Goal: Find specific page/section: Find specific page/section

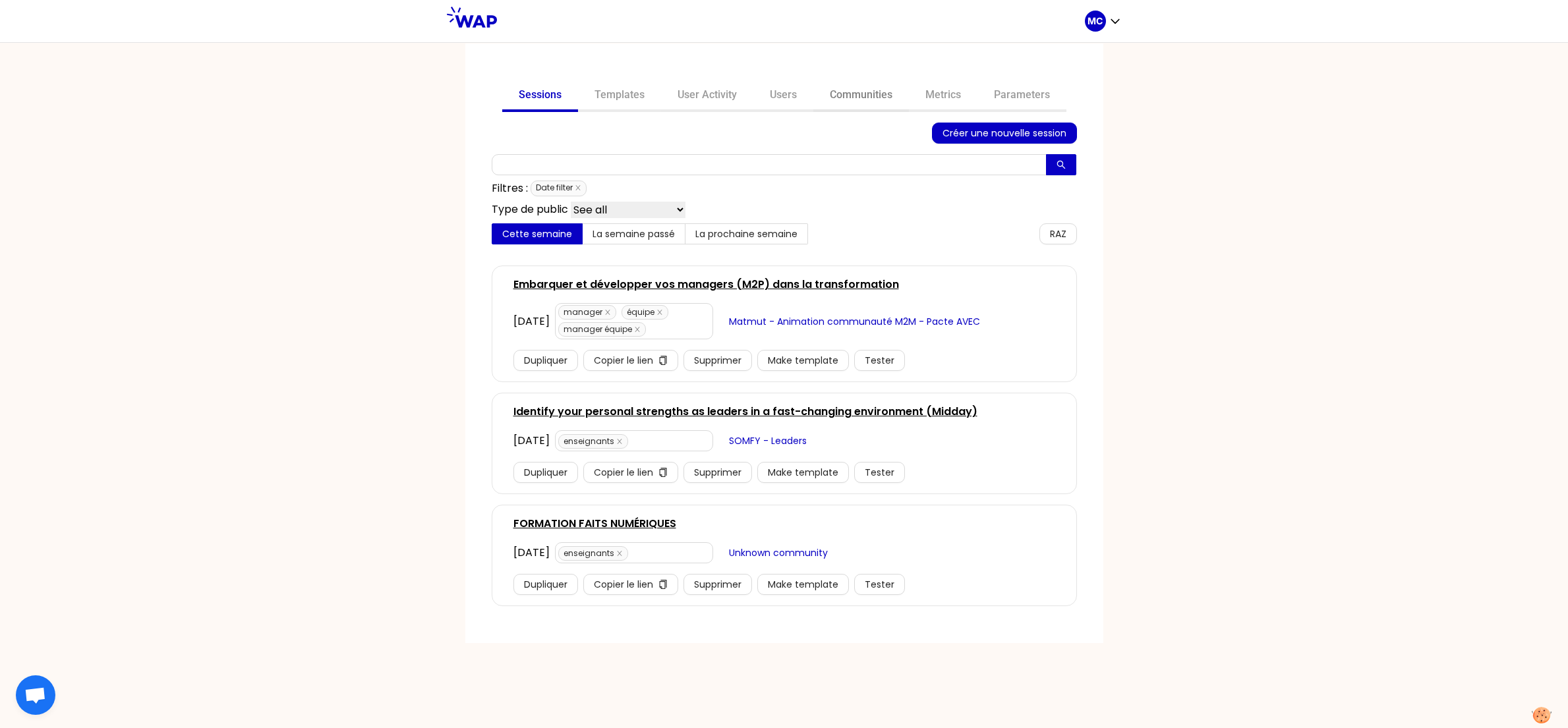
click at [861, 88] on link "Communities" at bounding box center [861, 96] width 96 height 32
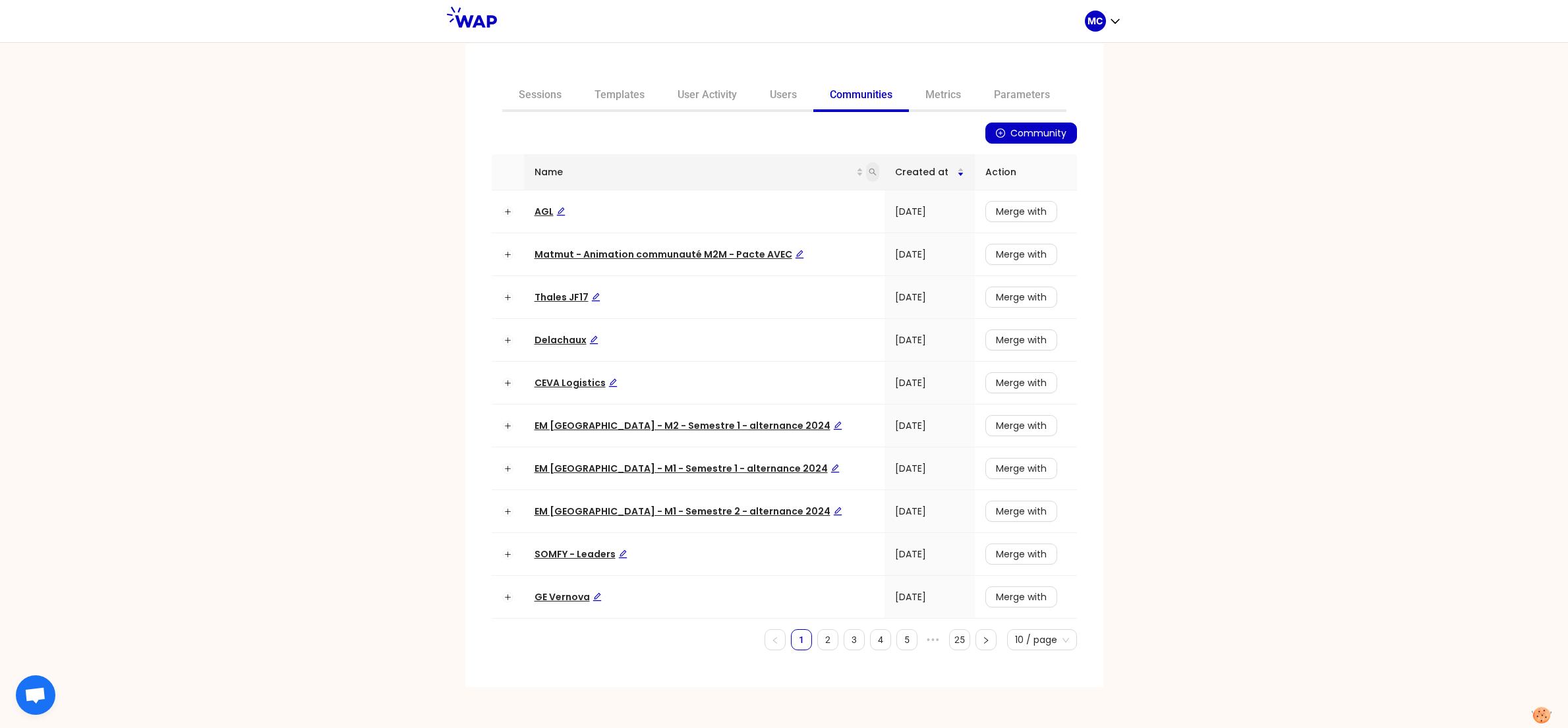
click at [868, 168] on icon "search" at bounding box center [872, 172] width 8 height 8
type input "somfy"
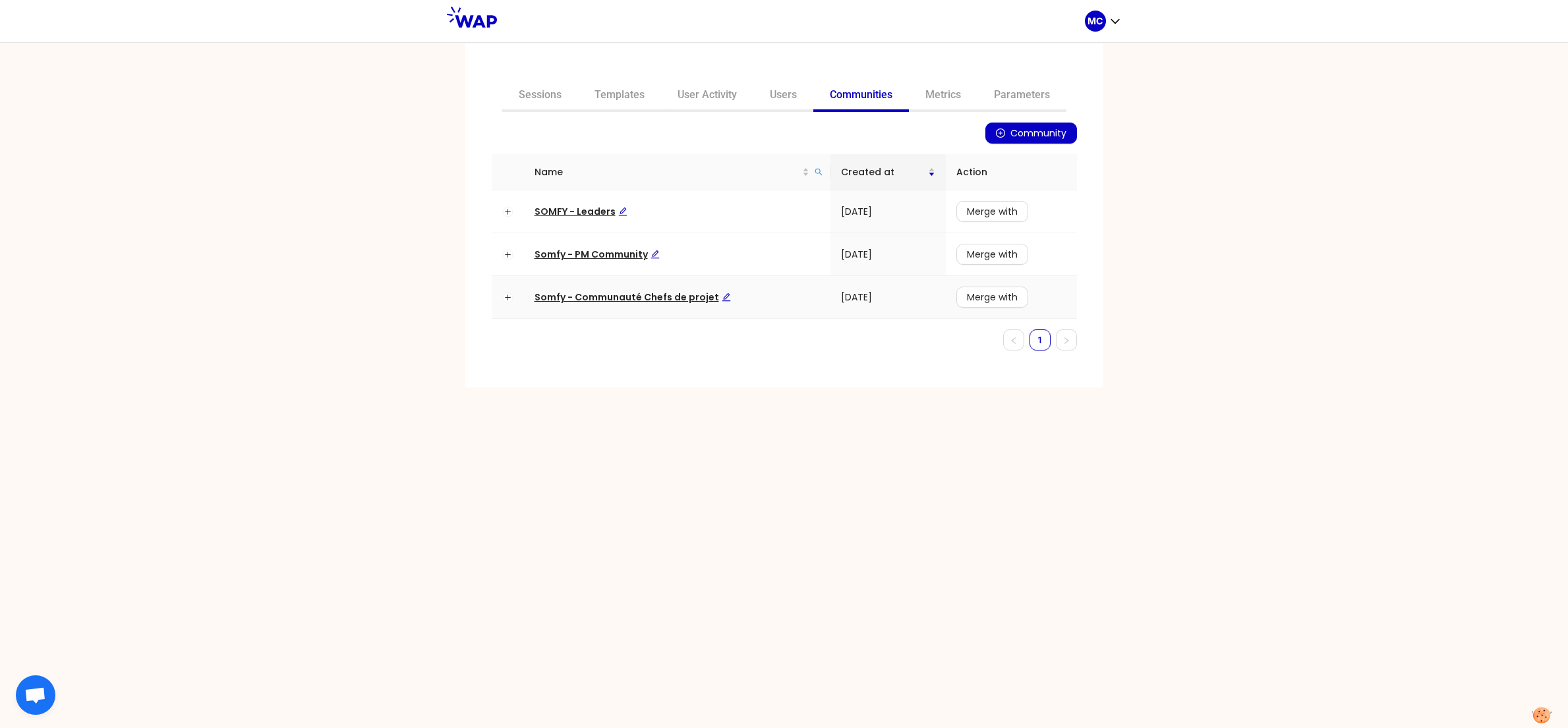
click at [605, 308] on td "Somfy - Communauté Chefs de projet" at bounding box center [677, 297] width 307 height 43
click at [629, 298] on span "Somfy - Communauté Chefs de projet" at bounding box center [633, 297] width 196 height 13
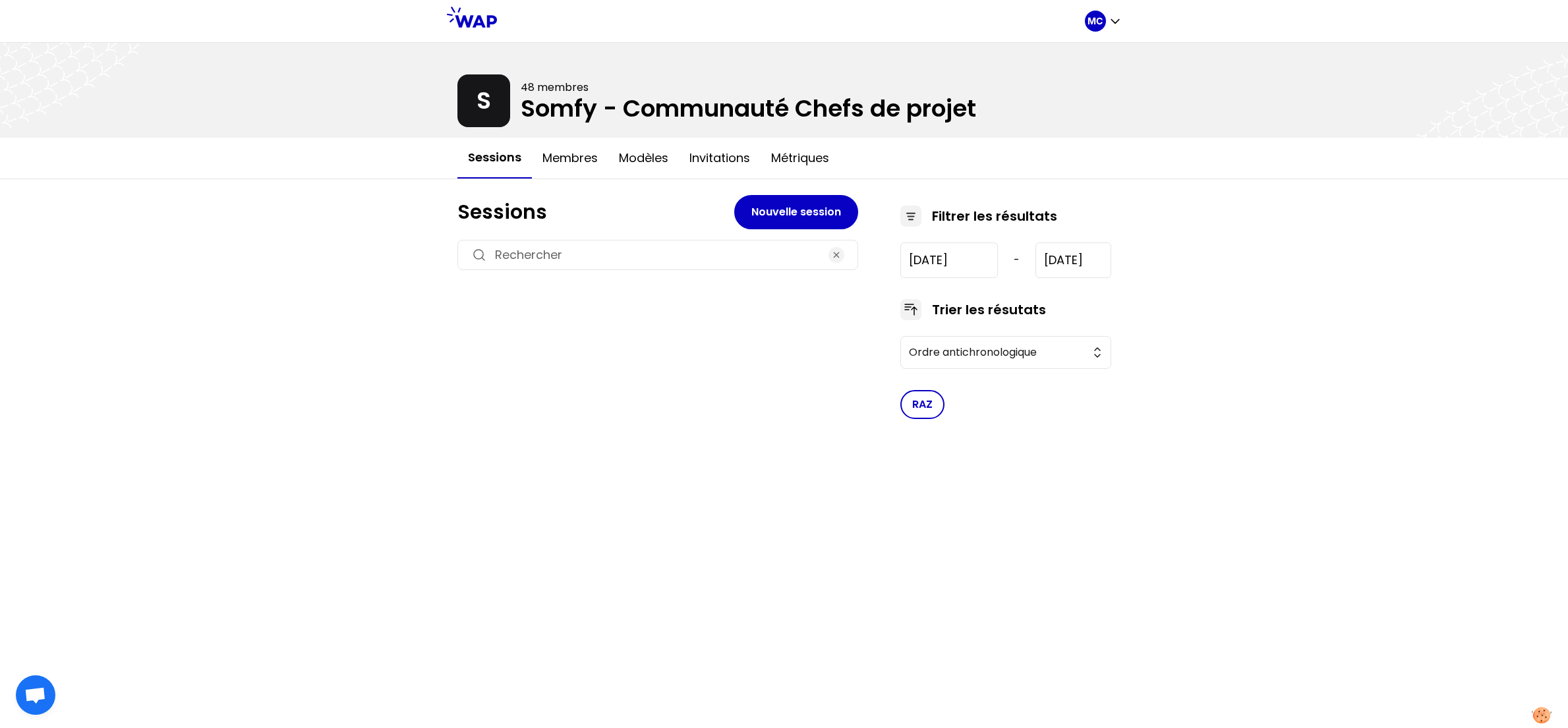
type input "[DATE]"
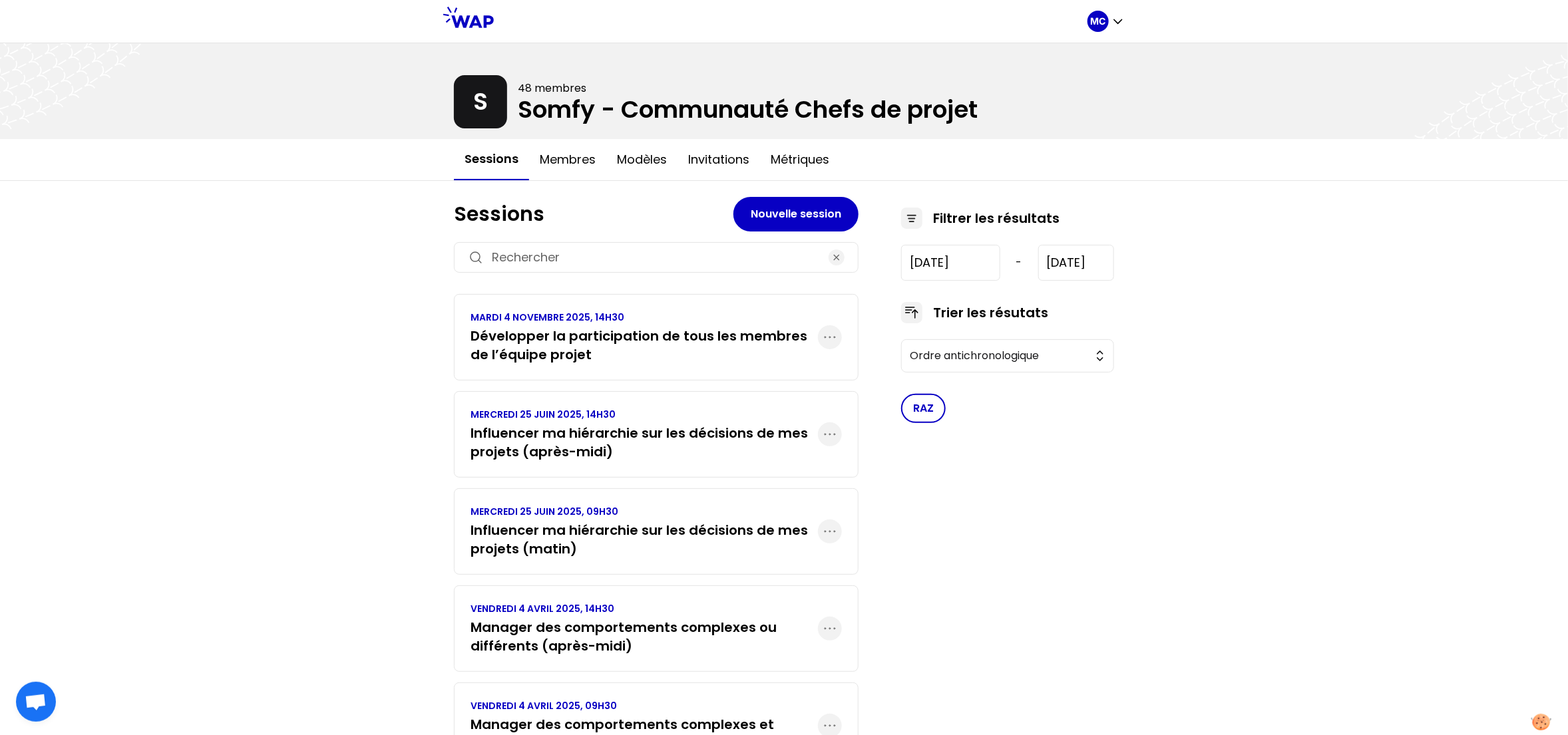
click at [367, 350] on div "MC S 48 membres Somfy - Communauté Chefs de projet Sessions Membres Modèles Inv…" at bounding box center [784, 484] width 1568 height 968
